Goal: Find specific fact: Find contact information

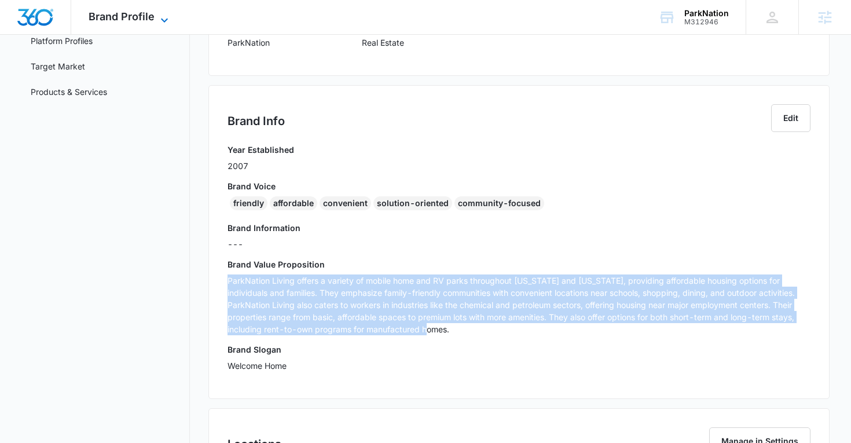
click at [118, 20] on span "Brand Profile" at bounding box center [122, 16] width 66 height 12
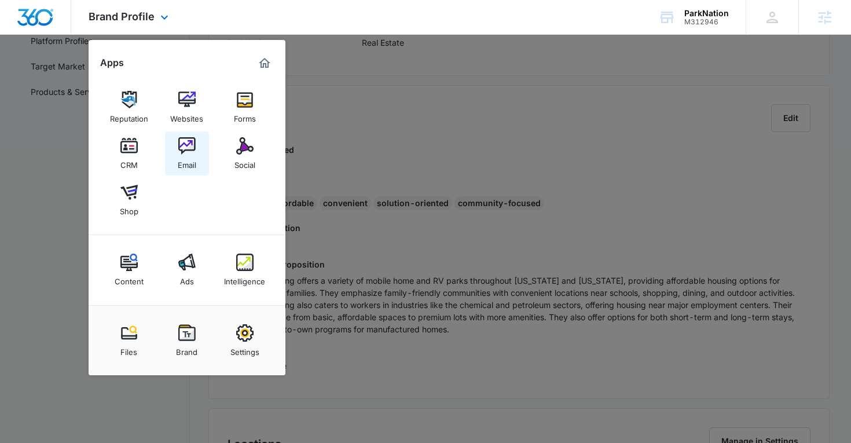
click at [185, 154] on img at bounding box center [186, 145] width 17 height 17
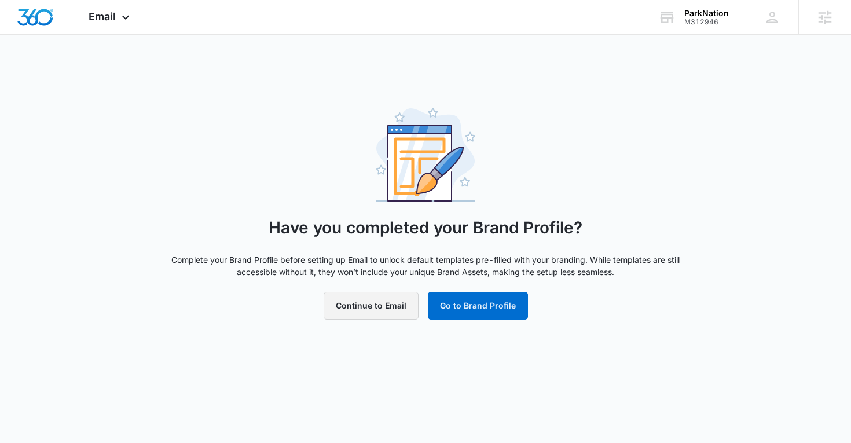
click at [350, 301] on button "Continue to Email" at bounding box center [371, 306] width 95 height 28
click at [347, 301] on button "Continue to Email" at bounding box center [371, 306] width 95 height 28
click at [462, 305] on button "Go to Brand Profile" at bounding box center [487, 306] width 100 height 28
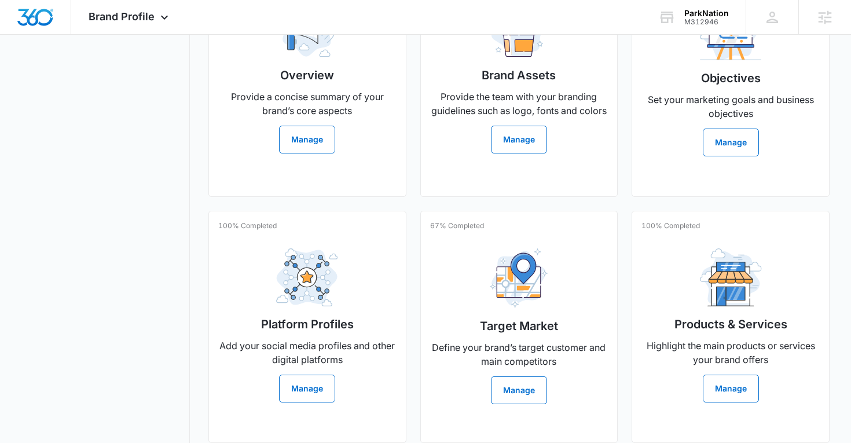
scroll to position [350, 0]
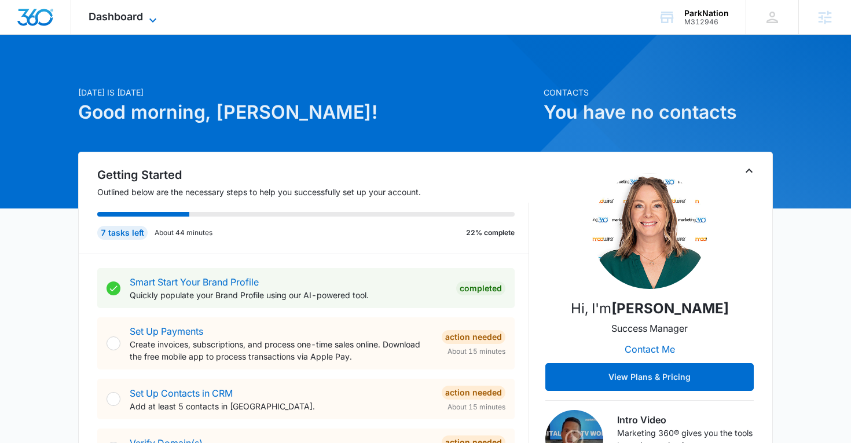
click at [132, 17] on span "Dashboard" at bounding box center [116, 16] width 54 height 12
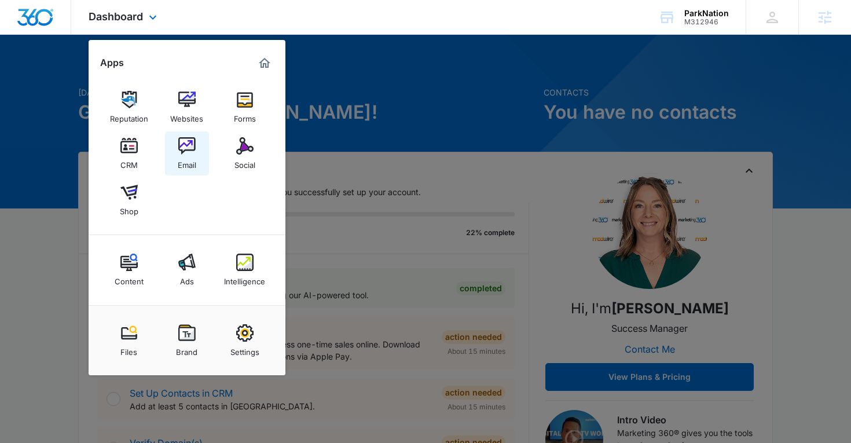
click at [185, 147] on img at bounding box center [186, 145] width 17 height 17
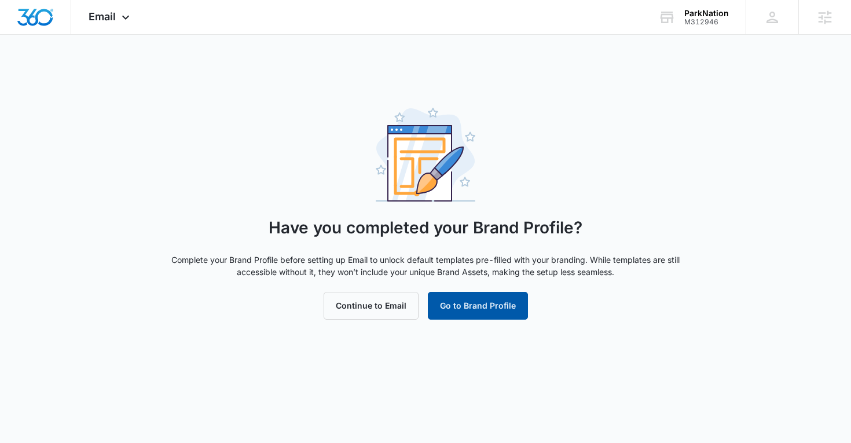
click at [476, 301] on button "Go to Brand Profile" at bounding box center [478, 306] width 100 height 28
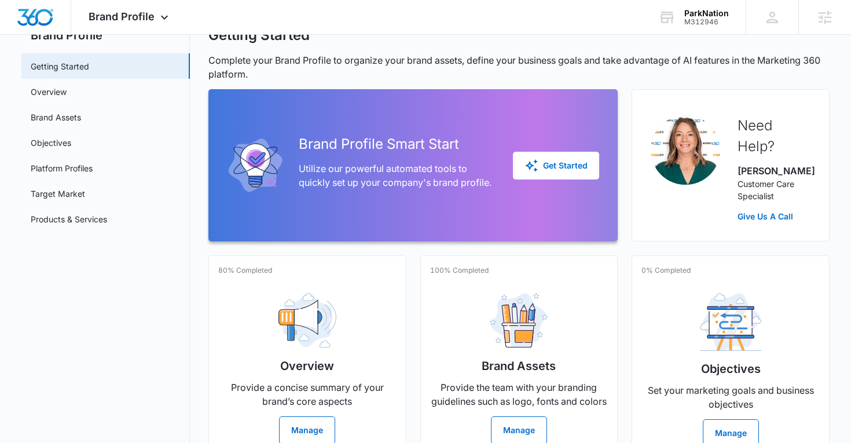
scroll to position [49, 0]
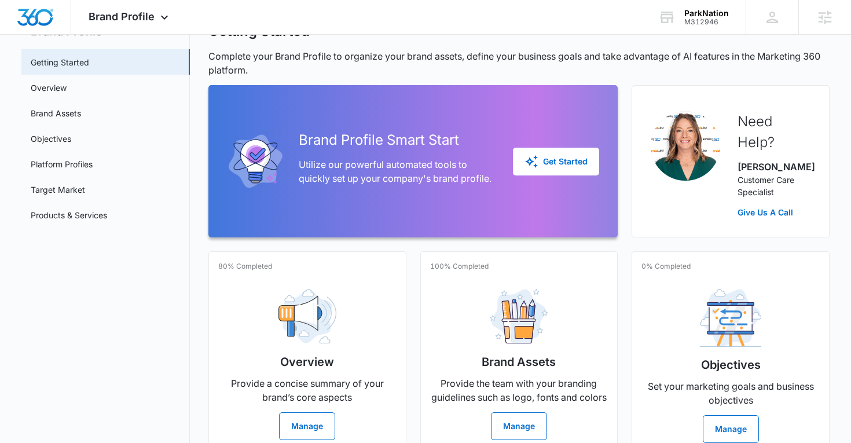
click at [476, 301] on div "Brand Assets Provide the team with your branding guidelines such as logo, fonts…" at bounding box center [519, 360] width 178 height 160
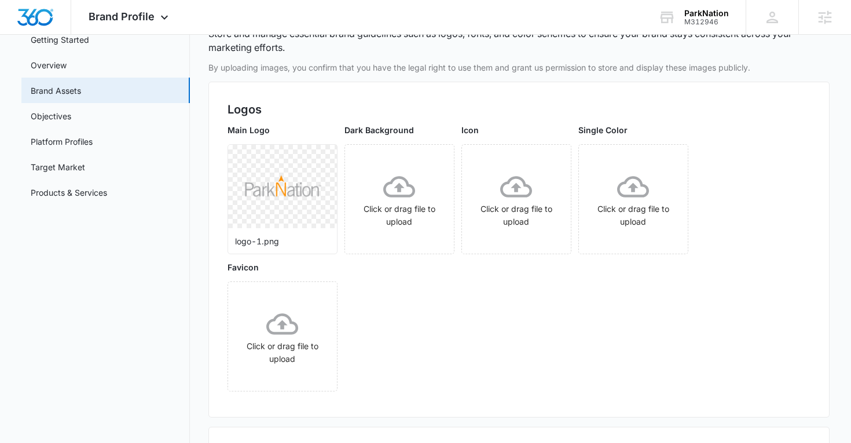
scroll to position [75, 0]
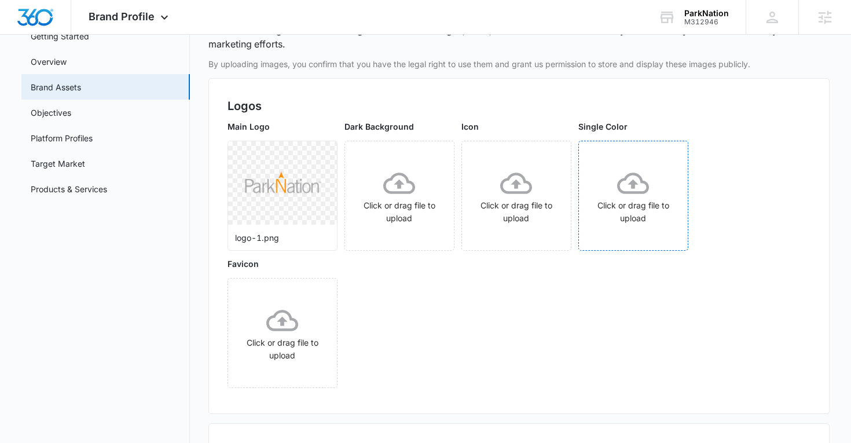
click at [627, 180] on icon at bounding box center [633, 183] width 32 height 32
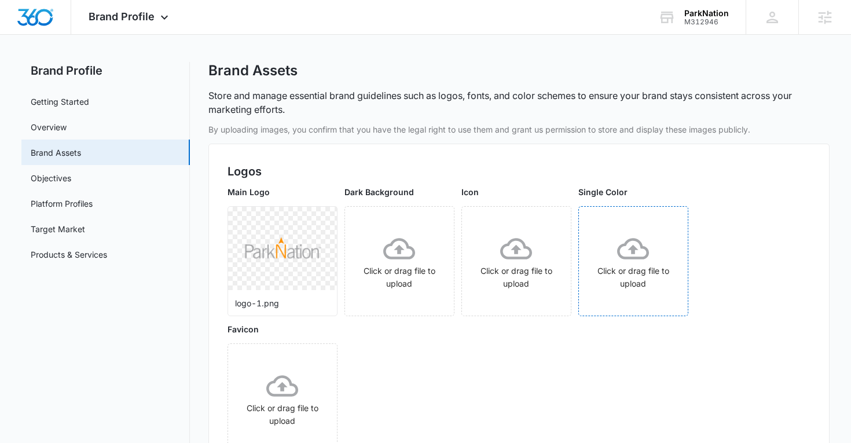
scroll to position [0, 0]
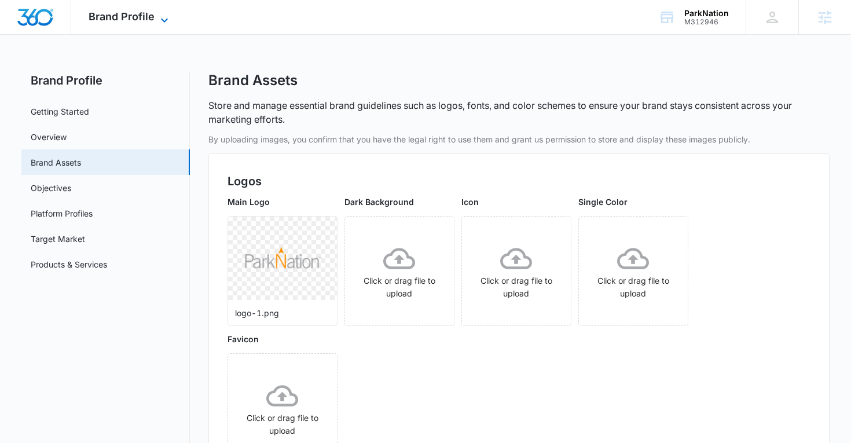
click at [132, 13] on span "Brand Profile" at bounding box center [122, 16] width 66 height 12
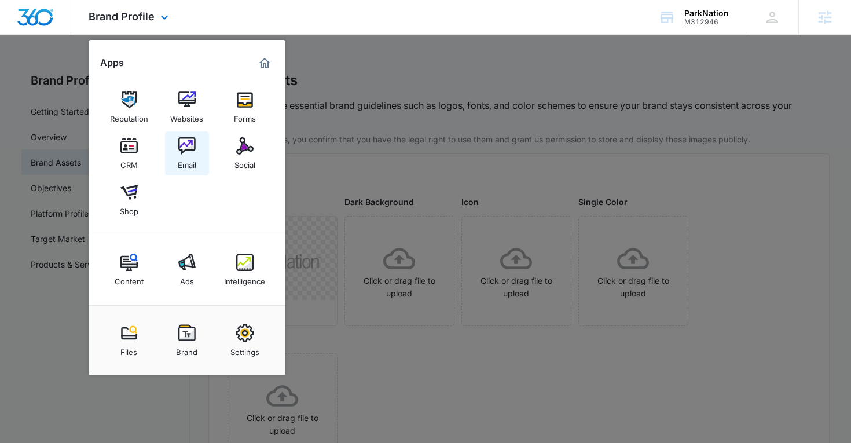
click at [203, 164] on link "Email" at bounding box center [187, 153] width 44 height 44
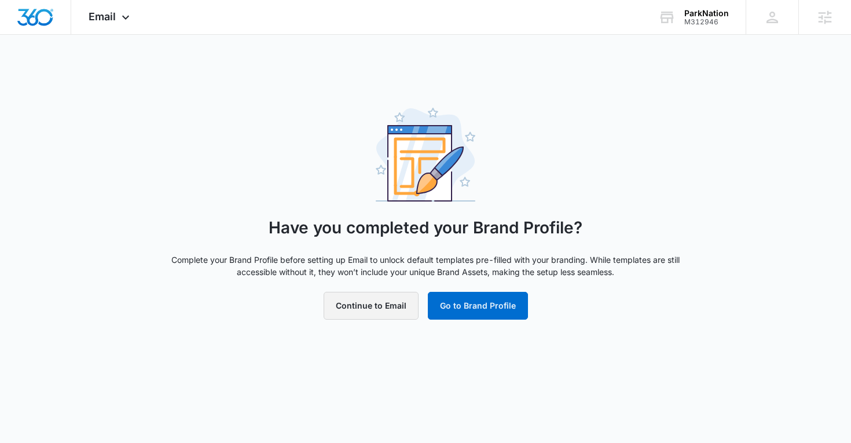
click at [345, 312] on button "Continue to Email" at bounding box center [371, 306] width 95 height 28
click at [713, 15] on div "ParkNation" at bounding box center [706, 13] width 45 height 9
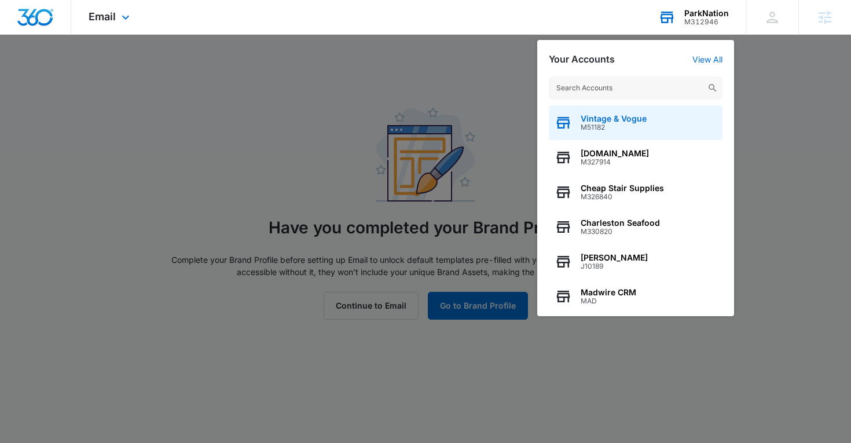
click at [627, 125] on span "M51182" at bounding box center [614, 127] width 66 height 8
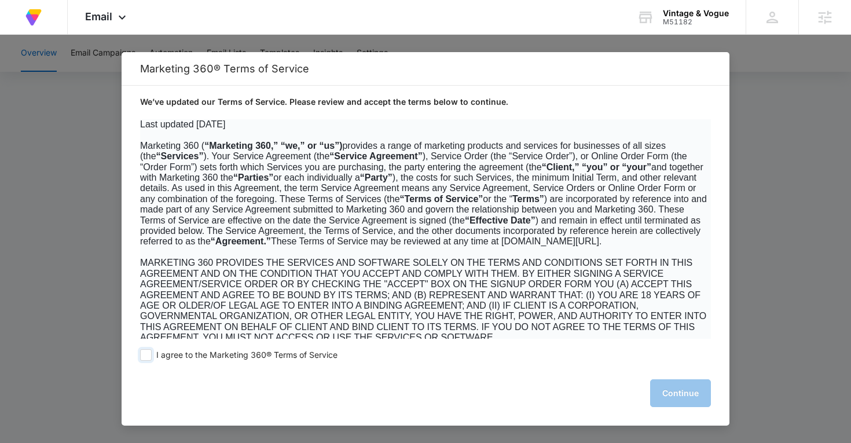
click at [147, 352] on span at bounding box center [146, 355] width 12 height 12
click at [147, 352] on input "I agree to the Marketing 360® Terms of Service" at bounding box center [146, 355] width 12 height 12
checkbox input "true"
click at [666, 388] on button "Continue" at bounding box center [680, 393] width 61 height 28
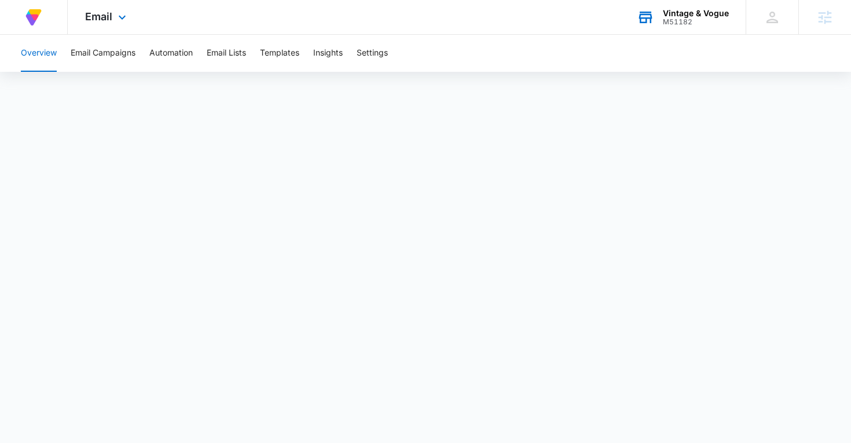
click at [669, 16] on div "Vintage & Vogue" at bounding box center [696, 13] width 66 height 9
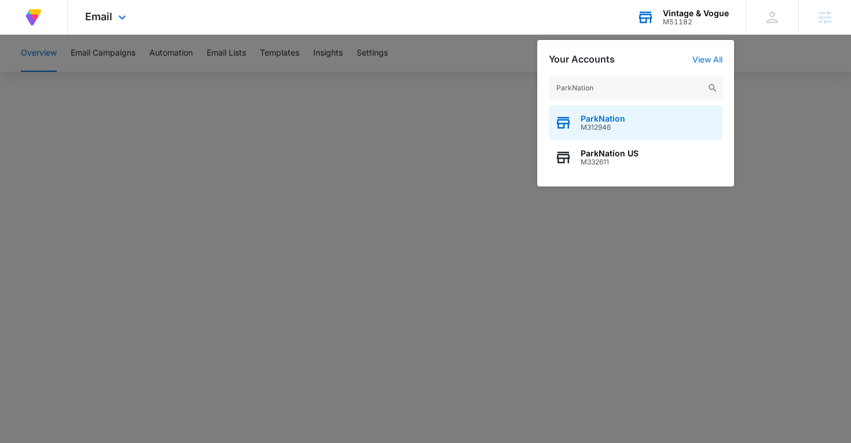
type input "ParkNation"
click at [623, 140] on div "ParkNation M312946" at bounding box center [636, 122] width 174 height 35
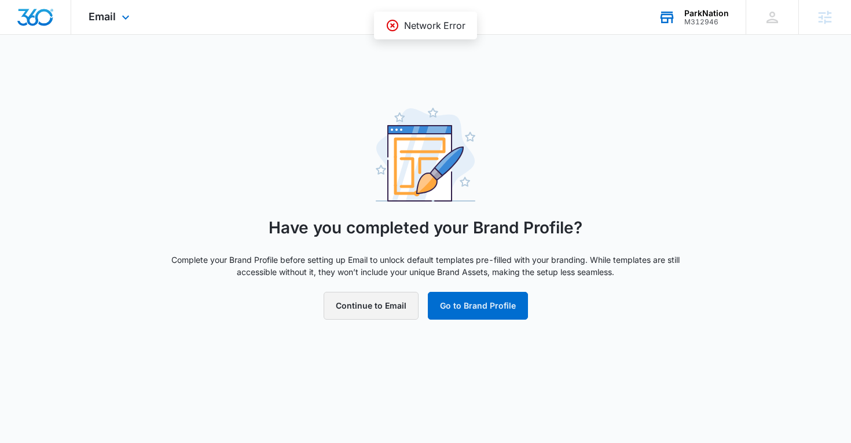
click at [346, 306] on button "Continue to Email" at bounding box center [371, 306] width 95 height 28
click at [464, 309] on button "Go to Brand Profile" at bounding box center [478, 306] width 100 height 28
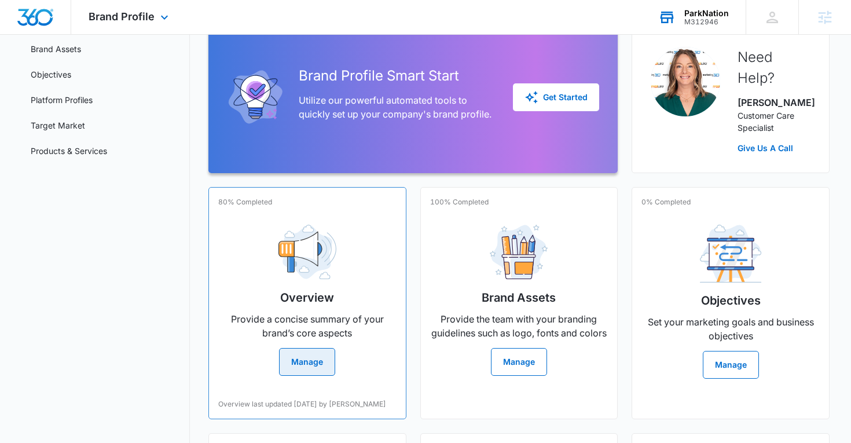
scroll to position [135, 0]
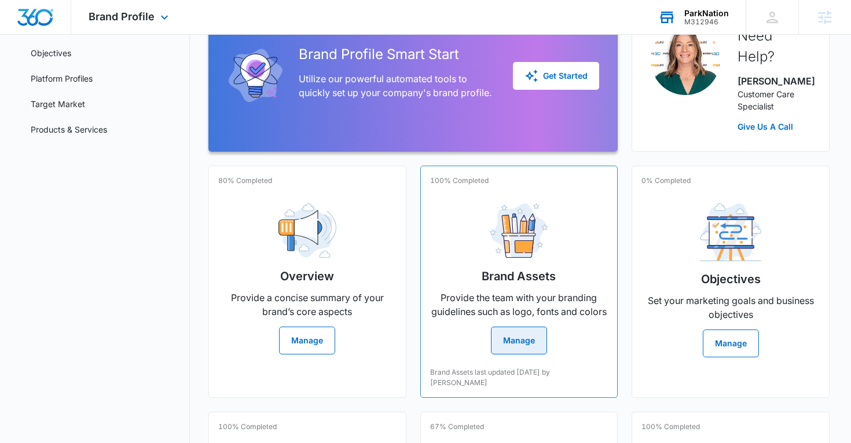
click at [497, 349] on button "Manage" at bounding box center [519, 341] width 56 height 28
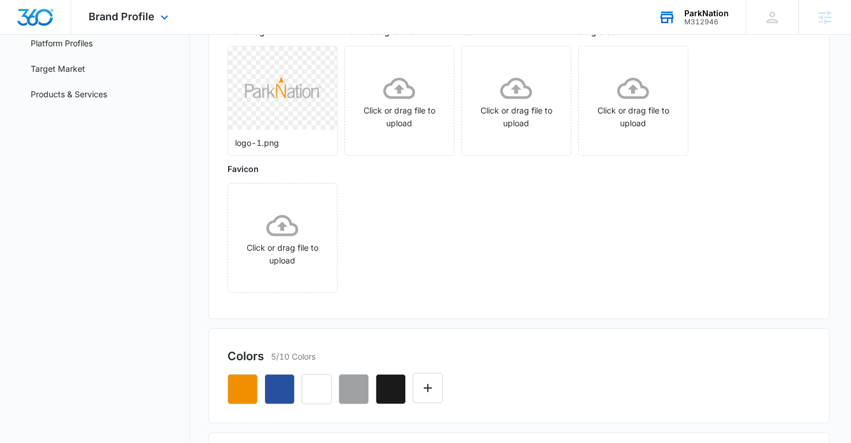
scroll to position [215, 0]
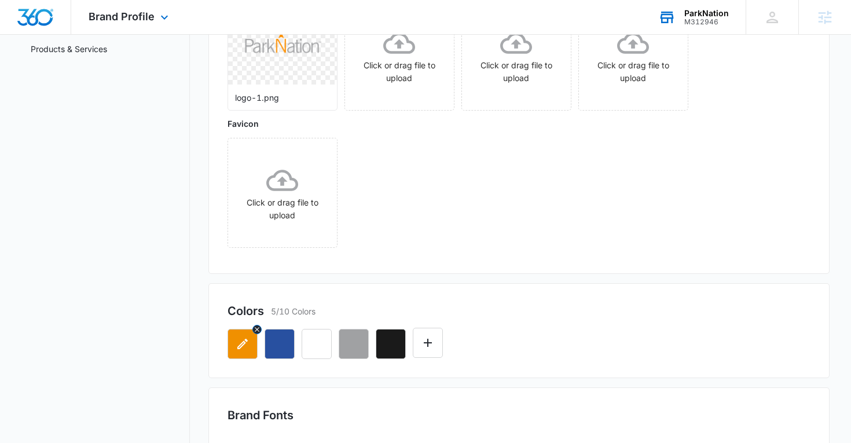
click at [240, 352] on button "button" at bounding box center [243, 344] width 30 height 30
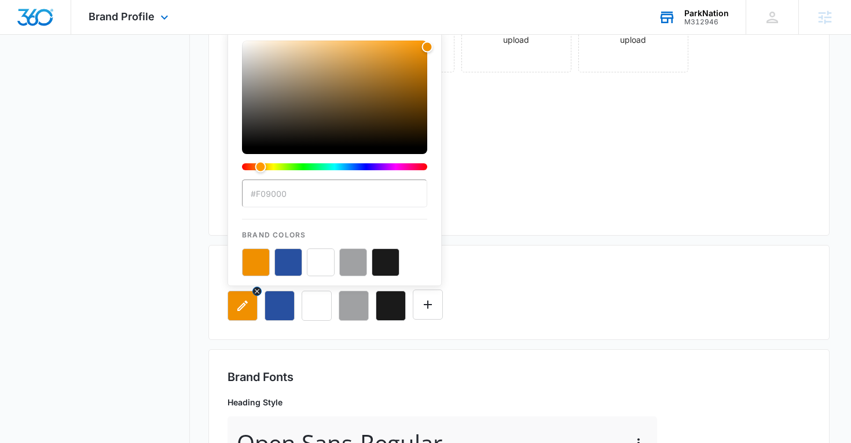
scroll to position [259, 0]
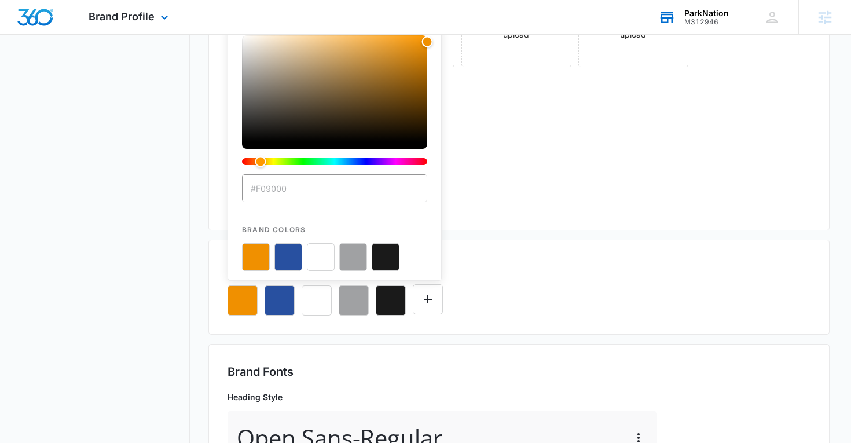
click at [559, 174] on div "Main Logo logo-1.png Dark Background Click or drag file to upload Icon Click or…" at bounding box center [520, 74] width 584 height 274
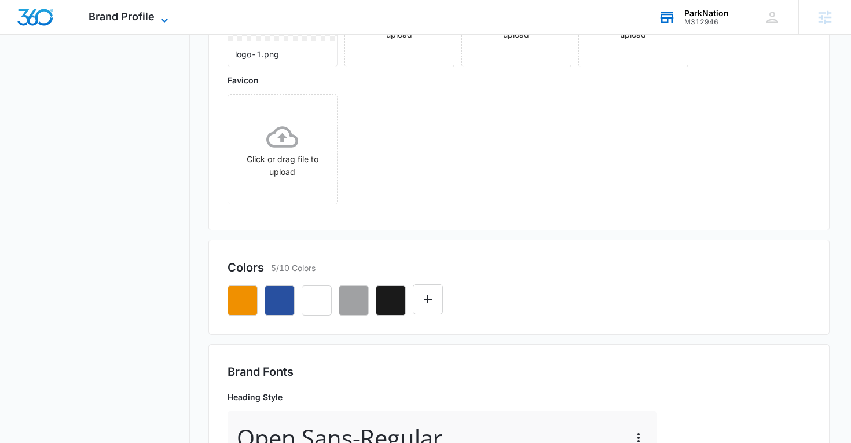
click at [125, 21] on span "Brand Profile" at bounding box center [122, 16] width 66 height 12
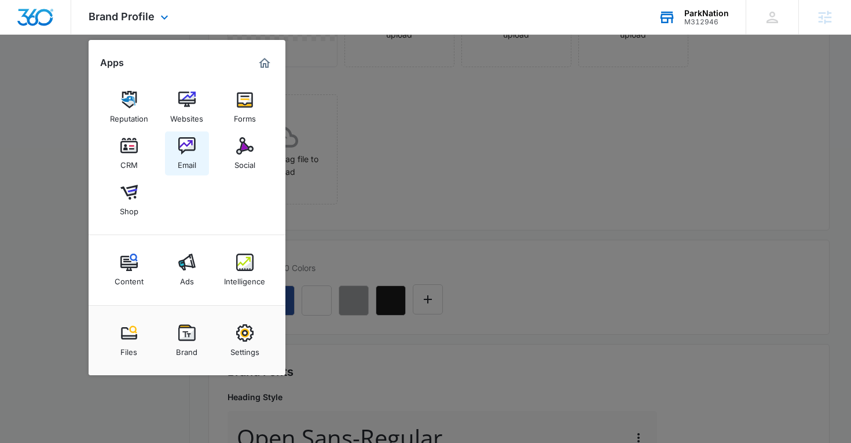
click at [195, 146] on link "Email" at bounding box center [187, 153] width 44 height 44
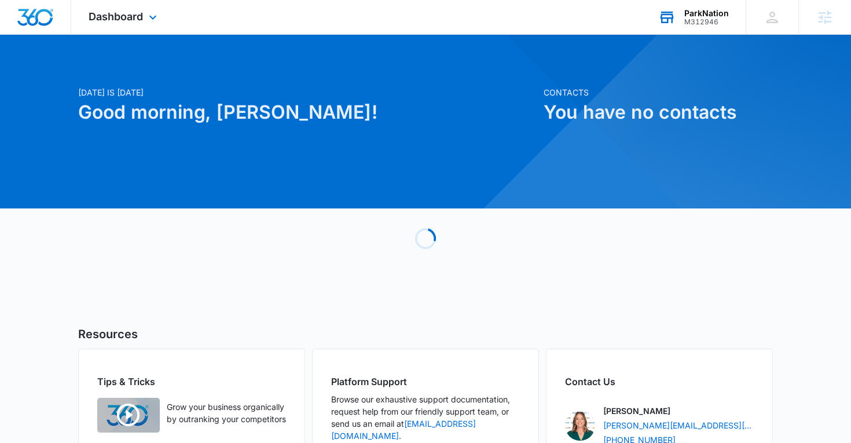
click at [697, 19] on div "M312946" at bounding box center [706, 22] width 45 height 8
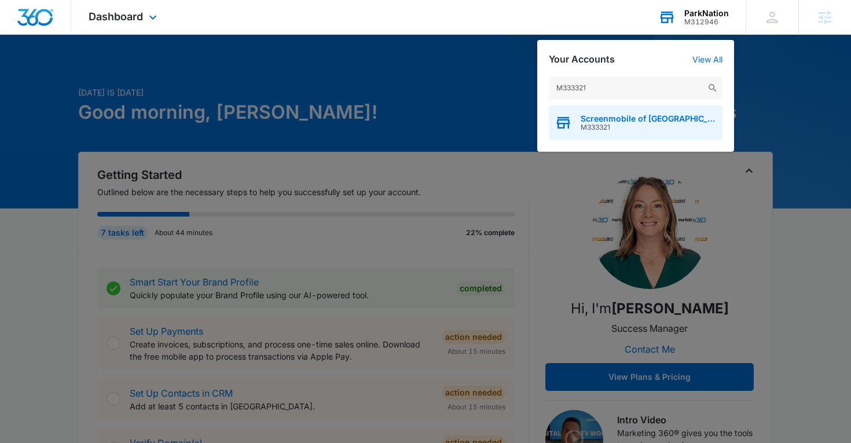
type input "M333321"
click at [690, 125] on span "M333321" at bounding box center [649, 127] width 136 height 8
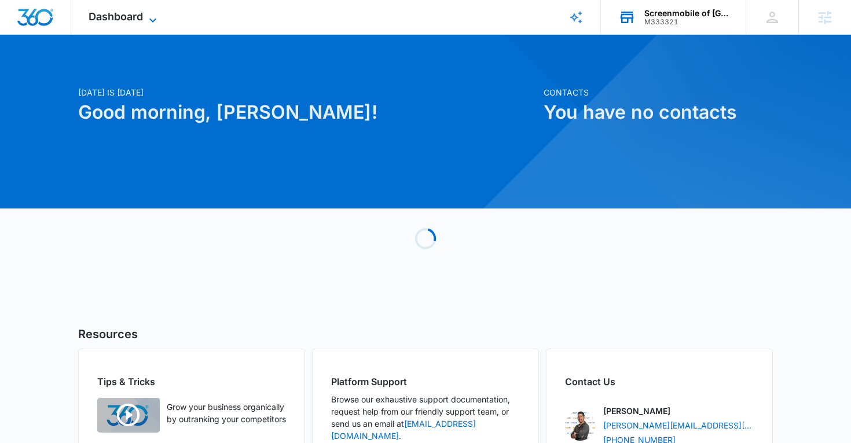
click at [123, 21] on span "Dashboard" at bounding box center [116, 16] width 54 height 12
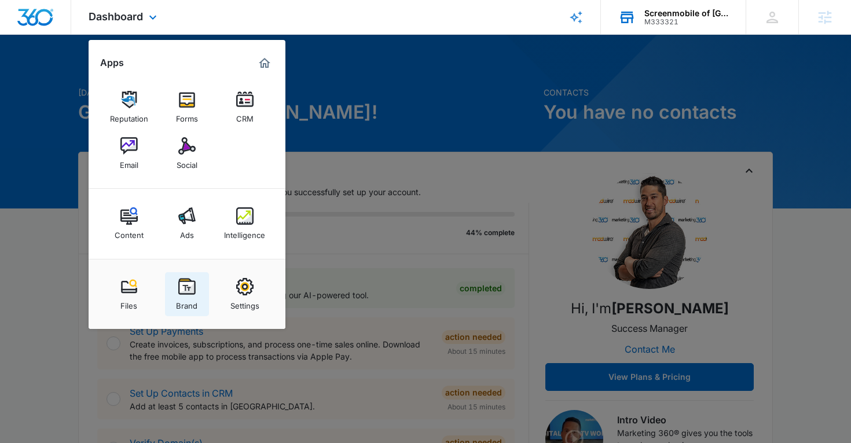
click at [177, 295] on link "Brand" at bounding box center [187, 294] width 44 height 44
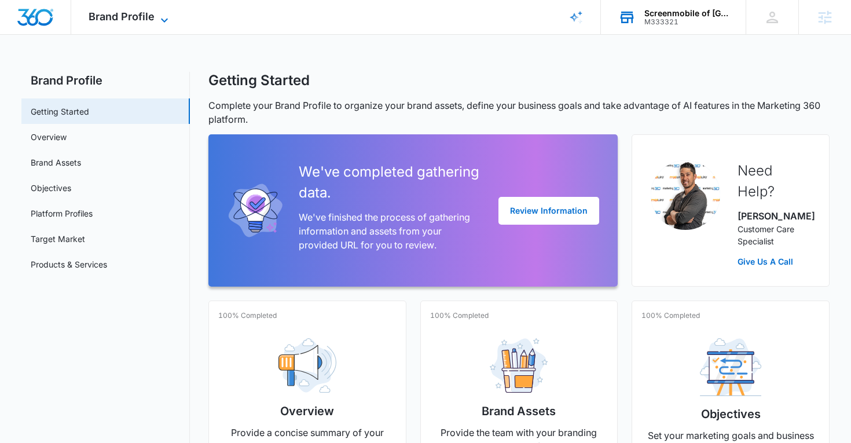
click at [140, 16] on span "Brand Profile" at bounding box center [122, 16] width 66 height 12
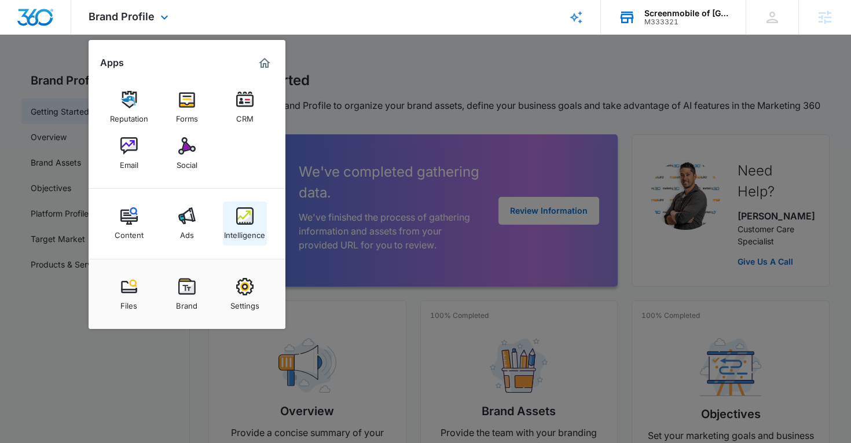
click at [245, 219] on img at bounding box center [244, 215] width 17 height 17
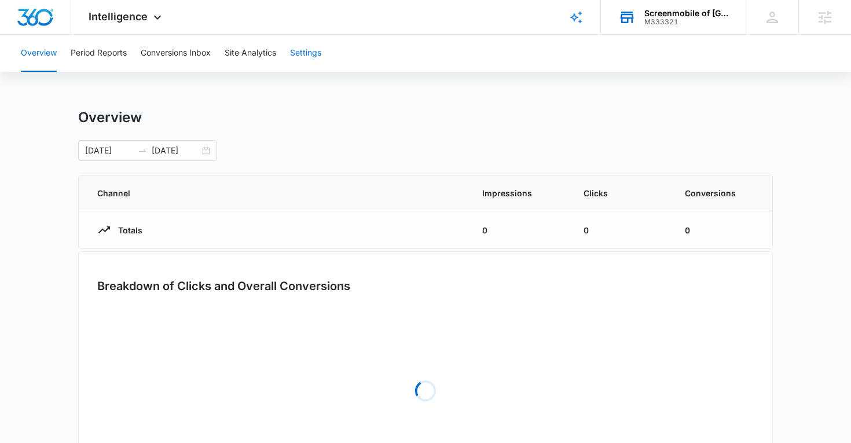
click at [314, 53] on button "Settings" at bounding box center [305, 53] width 31 height 37
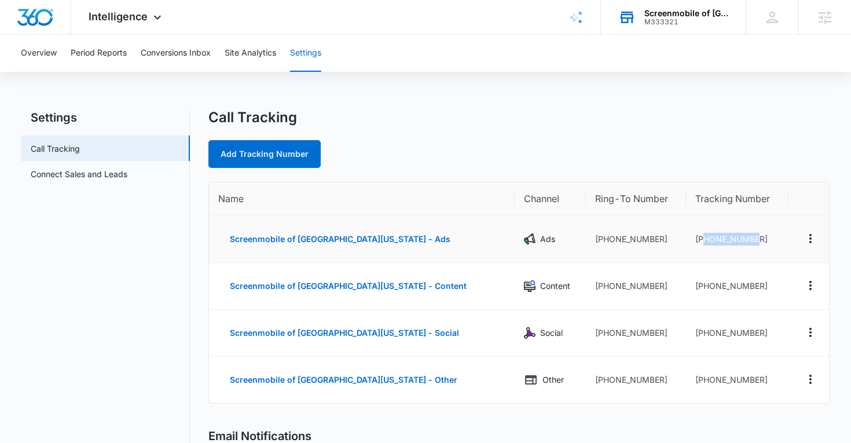
drag, startPoint x: 759, startPoint y: 237, endPoint x: 693, endPoint y: 244, distance: 66.4
click at [693, 244] on td "[PHONE_NUMBER]" at bounding box center [737, 239] width 102 height 47
copy td "3185281618"
click at [131, 27] on div "Intelligence Apps Reputation Forms CRM Email Social Content Ads Intelligence Fi…" at bounding box center [126, 17] width 111 height 34
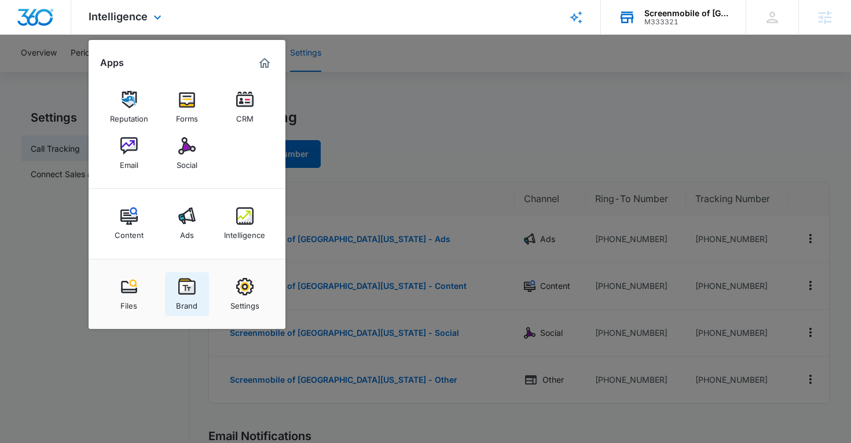
click at [186, 309] on div "Brand" at bounding box center [186, 302] width 21 height 15
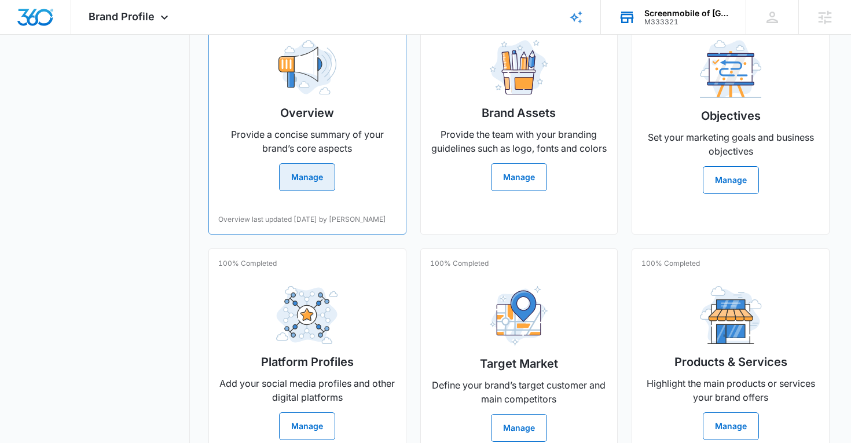
scroll to position [350, 0]
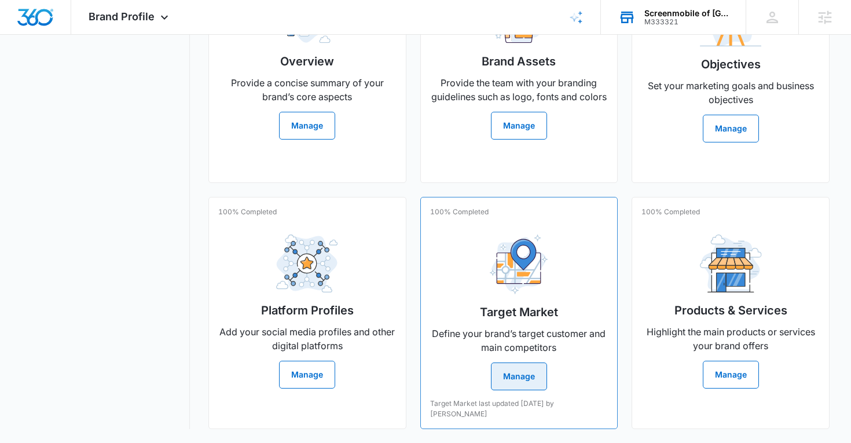
click at [513, 290] on img at bounding box center [519, 265] width 58 height 60
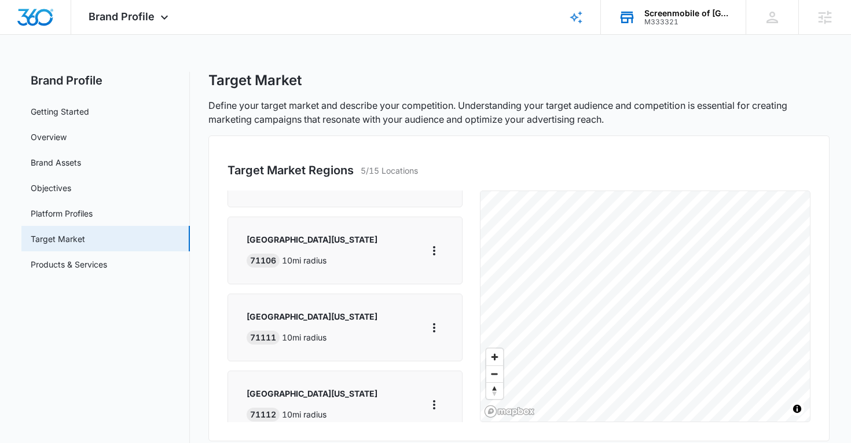
scroll to position [189, 0]
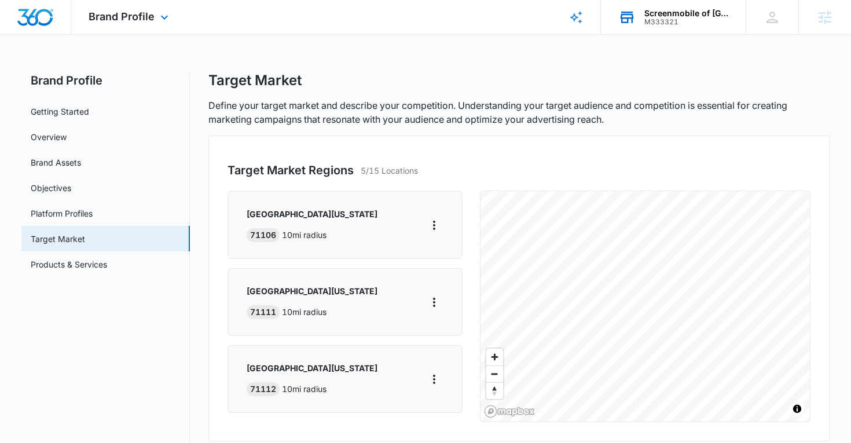
click at [147, 25] on div "Brand Profile Apps Reputation Forms CRM Email Social Content Ads Intelligence F…" at bounding box center [130, 17] width 118 height 34
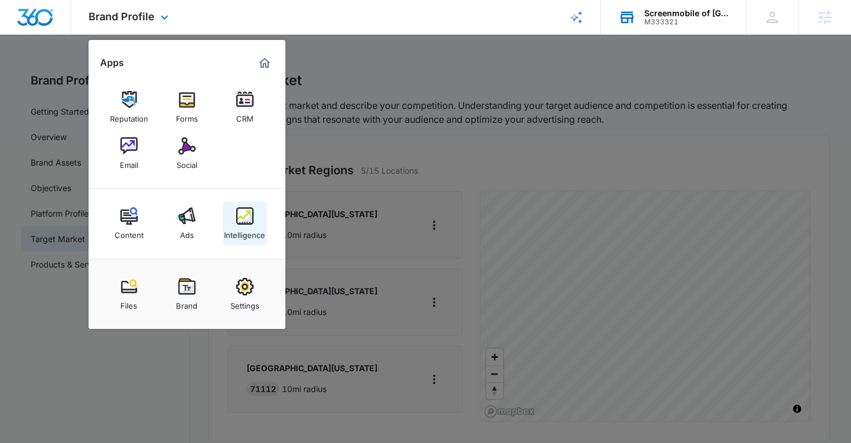
click at [229, 239] on div "Intelligence" at bounding box center [244, 232] width 41 height 15
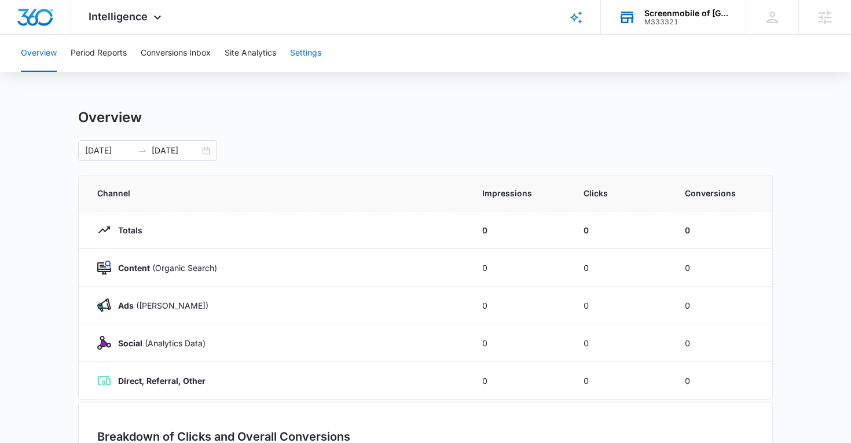
click at [295, 46] on button "Settings" at bounding box center [305, 53] width 31 height 37
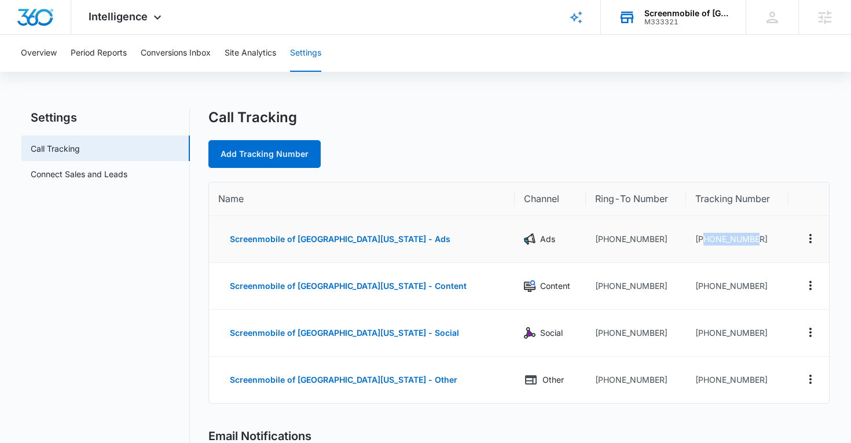
drag, startPoint x: 745, startPoint y: 240, endPoint x: 692, endPoint y: 244, distance: 53.4
click at [692, 244] on td "[PHONE_NUMBER]" at bounding box center [737, 239] width 102 height 47
copy td "3185281618"
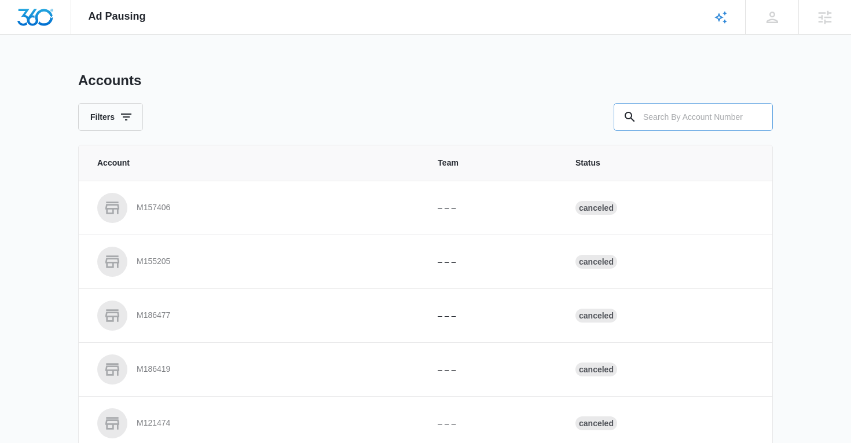
click at [673, 117] on input "text" at bounding box center [693, 117] width 159 height 28
paste input "M333321"
type input "M333321"
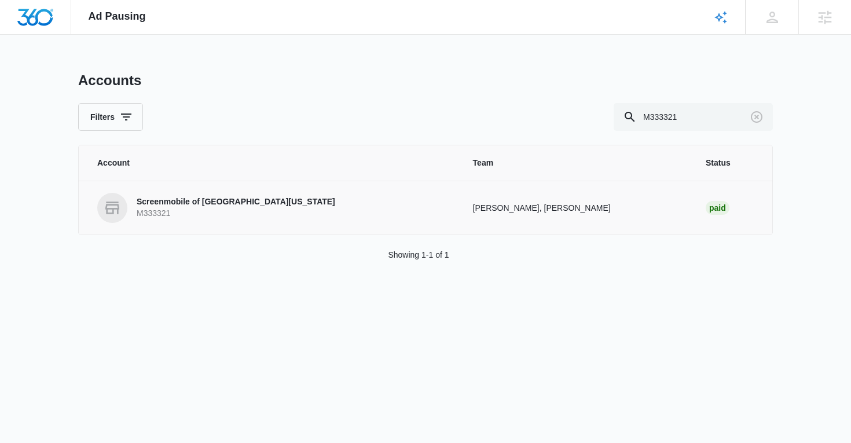
click at [148, 198] on p "Screenmobile of [GEOGRAPHIC_DATA][US_STATE]" at bounding box center [236, 202] width 199 height 12
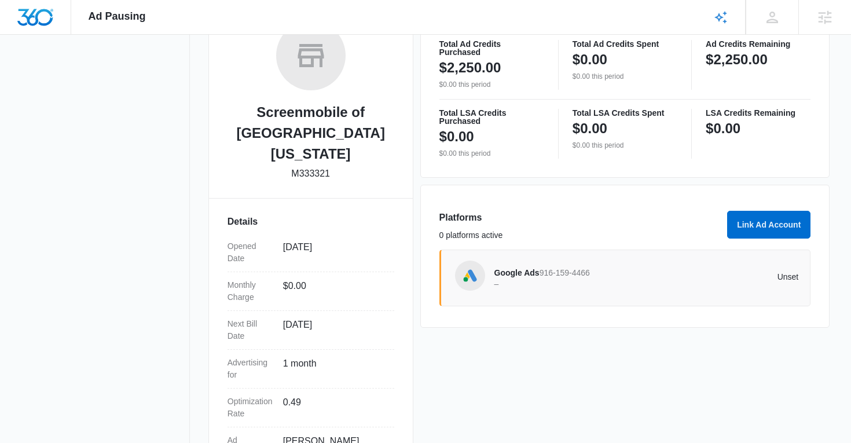
scroll to position [203, 0]
